Goal: Information Seeking & Learning: Learn about a topic

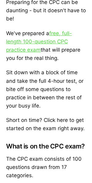
scroll to position [263, 0]
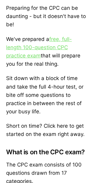
click at [14, 49] on link "free, full-length 100-question CPC practice exam" at bounding box center [39, 47] width 66 height 23
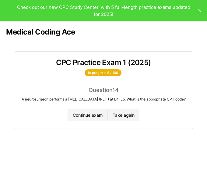
click at [88, 117] on button "Continue exam" at bounding box center [88, 115] width 40 height 12
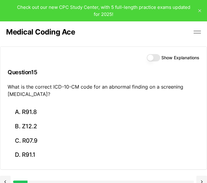
click at [92, 58] on button "Show Explanations" at bounding box center [153, 57] width 13 height 7
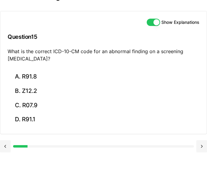
scroll to position [35, 0]
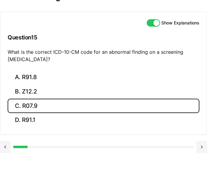
click at [92, 99] on button "C. R07.9" at bounding box center [104, 106] width 192 height 14
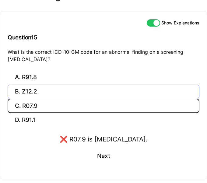
scroll to position [54, 0]
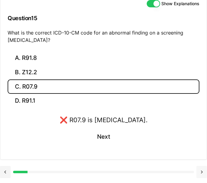
click at [92, 171] on button at bounding box center [202, 172] width 11 height 12
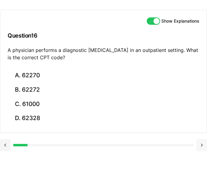
scroll to position [37, 0]
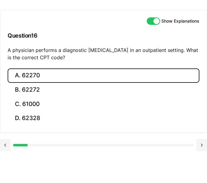
click at [35, 74] on button "A. 62270" at bounding box center [104, 75] width 192 height 14
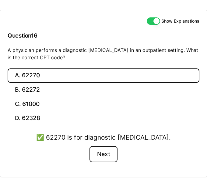
click at [92, 157] on button "Next" at bounding box center [104, 154] width 28 height 16
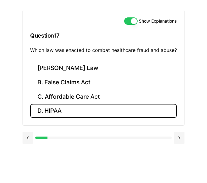
click at [92, 108] on button "D. HIPAA" at bounding box center [103, 111] width 147 height 14
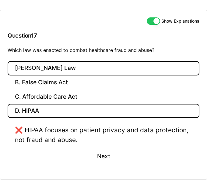
click at [92, 74] on button "A. Stark Law" at bounding box center [104, 68] width 192 height 14
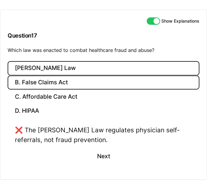
click at [92, 83] on button "B. False Claims Act" at bounding box center [104, 82] width 192 height 14
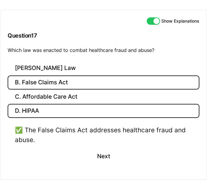
click at [89, 115] on button "D. HIPAA" at bounding box center [104, 111] width 192 height 14
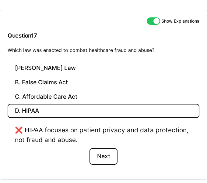
click at [92, 154] on button "Next" at bounding box center [104, 156] width 28 height 16
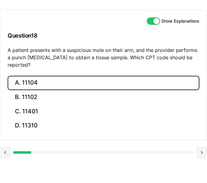
click at [42, 79] on button "A. 11104" at bounding box center [104, 83] width 192 height 14
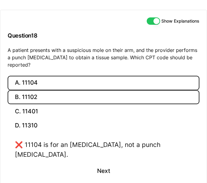
click at [47, 90] on button "B. 11102" at bounding box center [104, 97] width 192 height 14
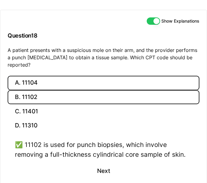
click at [43, 79] on button "A. 11104" at bounding box center [104, 83] width 192 height 14
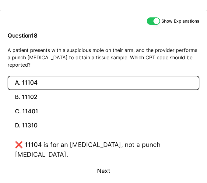
click at [92, 140] on div "❌ 11104 is for an incisional biopsy, not a punch biopsy." at bounding box center [104, 149] width 178 height 19
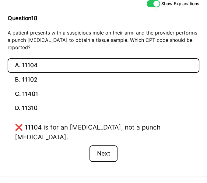
click at [92, 145] on button "Next" at bounding box center [104, 153] width 28 height 16
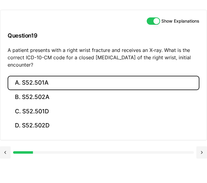
click at [92, 87] on button "A. S52.501A" at bounding box center [104, 83] width 192 height 14
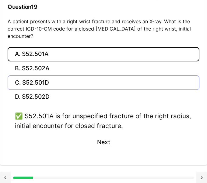
scroll to position [67, 0]
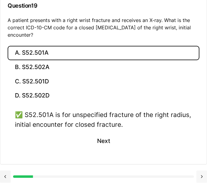
click at [92, 173] on button at bounding box center [202, 176] width 11 height 12
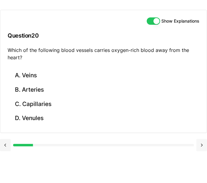
scroll to position [37, 0]
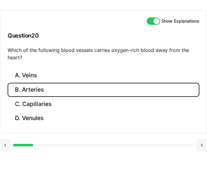
click at [40, 93] on button "B. Arteries" at bounding box center [104, 90] width 192 height 14
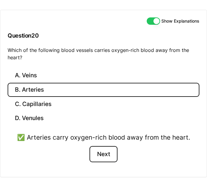
click at [92, 158] on button "Next" at bounding box center [104, 154] width 28 height 16
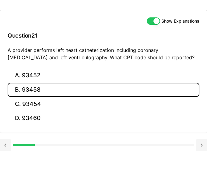
click at [64, 90] on button "B. 93458" at bounding box center [104, 90] width 192 height 14
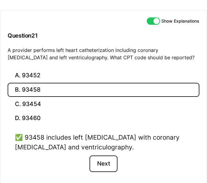
click at [92, 164] on button "Next" at bounding box center [104, 163] width 28 height 16
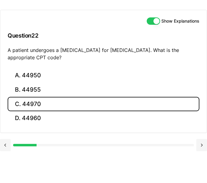
click at [77, 98] on button "C. 44970" at bounding box center [104, 104] width 192 height 14
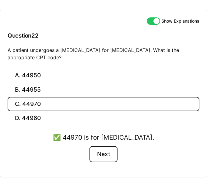
click at [92, 154] on button "Next" at bounding box center [104, 154] width 28 height 16
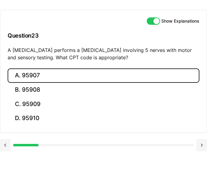
click at [37, 72] on button "A. 95907" at bounding box center [104, 75] width 192 height 14
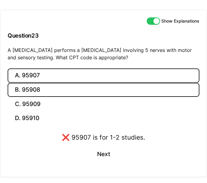
click at [48, 88] on button "B. 95908" at bounding box center [104, 90] width 192 height 14
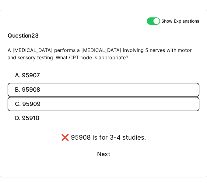
click at [46, 99] on button "C. 95909" at bounding box center [104, 104] width 192 height 14
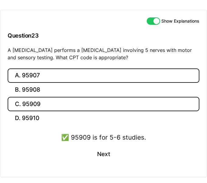
click at [44, 75] on button "A. 95907" at bounding box center [104, 75] width 192 height 14
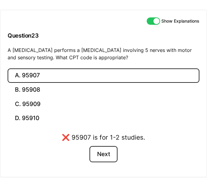
click at [92, 149] on button "Next" at bounding box center [104, 154] width 28 height 16
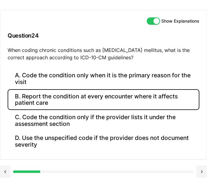
click at [92, 89] on button "B. Report the condition at every encounter where it affects patient care" at bounding box center [104, 99] width 192 height 21
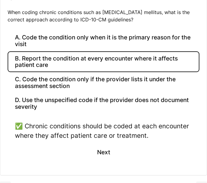
scroll to position [75, 0]
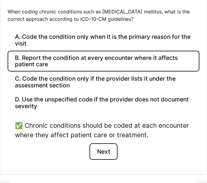
click at [92, 152] on button "Next" at bounding box center [104, 151] width 28 height 16
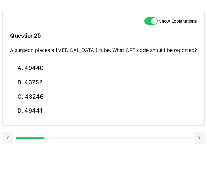
scroll to position [37, 0]
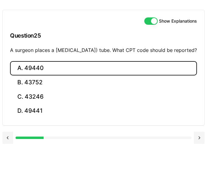
click at [92, 75] on button "A. 49440" at bounding box center [103, 68] width 187 height 14
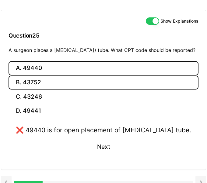
click at [87, 90] on button "B. 43752" at bounding box center [104, 82] width 190 height 14
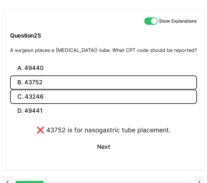
click at [78, 102] on button "C. 43246" at bounding box center [103, 96] width 187 height 14
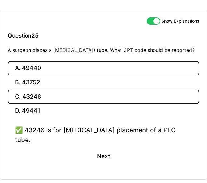
click at [83, 75] on button "A. 49440" at bounding box center [104, 68] width 192 height 14
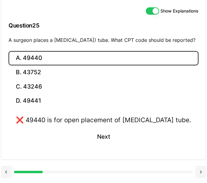
scroll to position [54, 0]
click at [92, 138] on button "Next" at bounding box center [104, 136] width 28 height 16
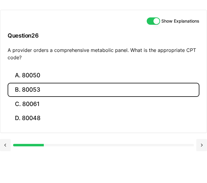
click at [92, 91] on button "B. 80053" at bounding box center [104, 90] width 192 height 14
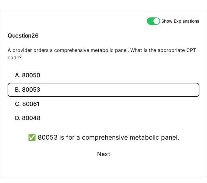
scroll to position [54, 0]
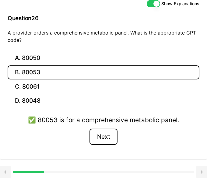
click at [92, 133] on button "Next" at bounding box center [104, 136] width 28 height 16
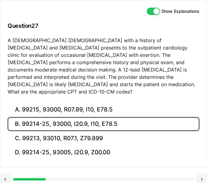
click at [92, 120] on button "B. 99214-25, 93000, I20.9, I10, E78.5" at bounding box center [104, 124] width 192 height 14
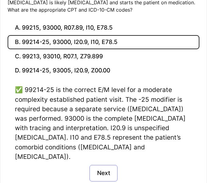
scroll to position [130, 0]
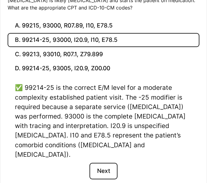
click at [92, 163] on button "Next" at bounding box center [104, 171] width 28 height 16
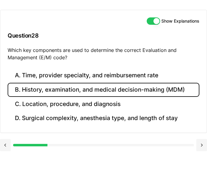
click at [92, 89] on button "B. History, examination, and medical decision-making (MDM)" at bounding box center [104, 90] width 192 height 14
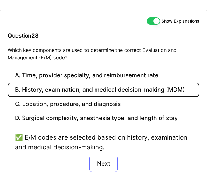
click at [92, 159] on button "Next" at bounding box center [104, 163] width 28 height 16
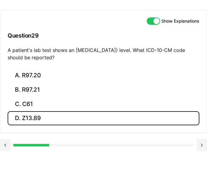
click at [92, 113] on button "D. Z13.89" at bounding box center [104, 118] width 192 height 14
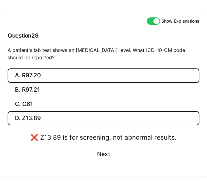
click at [92, 76] on button "A. R97.20" at bounding box center [104, 75] width 192 height 14
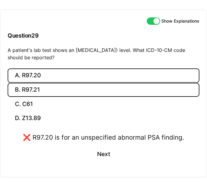
click at [92, 86] on button "B. R97.21" at bounding box center [104, 90] width 192 height 14
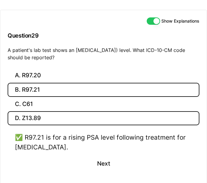
click at [92, 113] on button "D. Z13.89" at bounding box center [104, 118] width 192 height 14
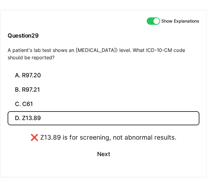
scroll to position [54, 0]
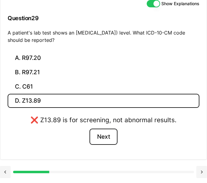
click at [92, 134] on button "Next" at bounding box center [104, 136] width 28 height 16
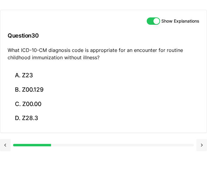
click at [92, 143] on button at bounding box center [202, 145] width 11 height 12
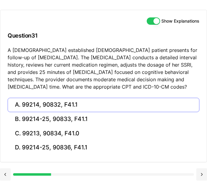
scroll to position [39, 0]
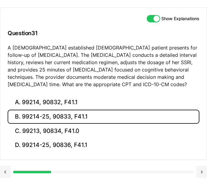
click at [92, 117] on button "B. 99214-25, 90833, F41.1" at bounding box center [104, 117] width 192 height 14
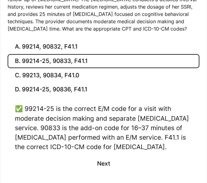
scroll to position [97, 0]
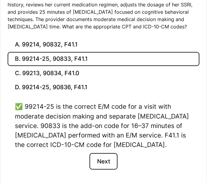
click at [92, 161] on button "Next" at bounding box center [104, 161] width 28 height 16
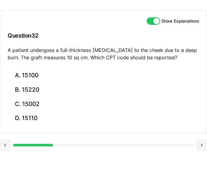
scroll to position [37, 0]
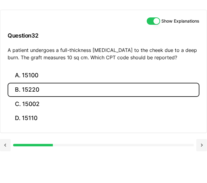
click at [84, 90] on button "B. 15220" at bounding box center [104, 90] width 192 height 14
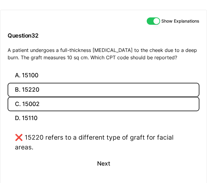
click at [91, 99] on button "C. 15002" at bounding box center [104, 104] width 192 height 14
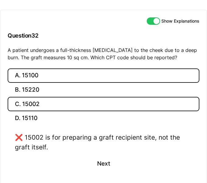
click at [87, 78] on button "A. 15100" at bounding box center [104, 75] width 192 height 14
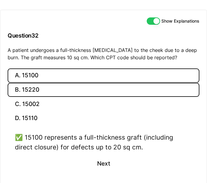
click at [89, 88] on button "B. 15220" at bounding box center [104, 90] width 192 height 14
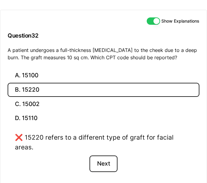
click at [92, 157] on button "Next" at bounding box center [104, 163] width 28 height 16
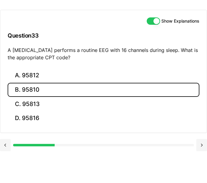
click at [92, 90] on button "B. 95810" at bounding box center [104, 90] width 192 height 14
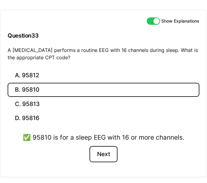
click at [92, 152] on button "Next" at bounding box center [104, 154] width 28 height 16
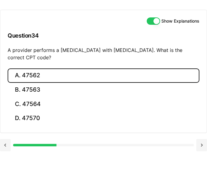
click at [92, 75] on button "A. 47562" at bounding box center [104, 75] width 192 height 14
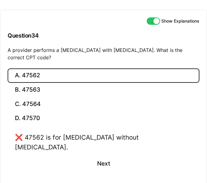
click at [92, 9] on div "Show Explanations Question 34 A provider performs a laparoscopic cholecystectom…" at bounding box center [103, 105] width 207 height 210
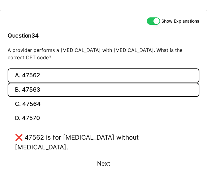
click at [92, 88] on button "B. 47563" at bounding box center [104, 90] width 192 height 14
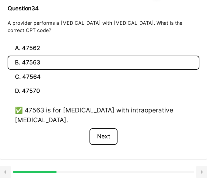
click at [92, 135] on button "Next" at bounding box center [104, 136] width 28 height 16
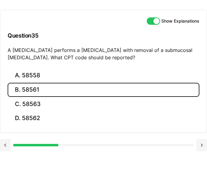
click at [87, 94] on button "B. 58561" at bounding box center [104, 90] width 192 height 14
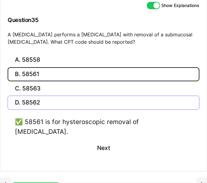
scroll to position [54, 0]
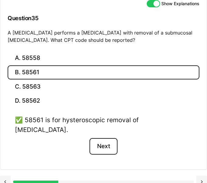
click at [92, 138] on button "Next" at bounding box center [104, 146] width 28 height 16
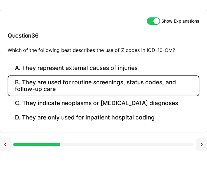
click at [92, 92] on button "B. They are used for routine screenings, status codes, and follow-up care" at bounding box center [104, 85] width 192 height 21
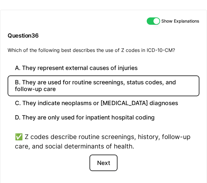
click at [92, 158] on button "Next" at bounding box center [104, 162] width 28 height 16
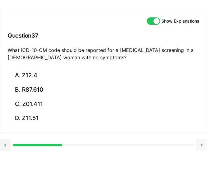
click at [92, 146] on button at bounding box center [202, 145] width 11 height 12
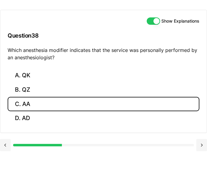
click at [92, 102] on button "C. AA" at bounding box center [104, 104] width 192 height 14
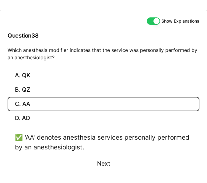
scroll to position [60, 0]
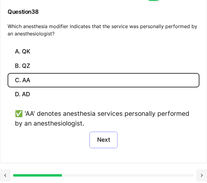
click at [92, 137] on button "Next" at bounding box center [104, 139] width 28 height 16
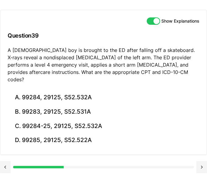
scroll to position [37, 0]
